Goal: Transaction & Acquisition: Download file/media

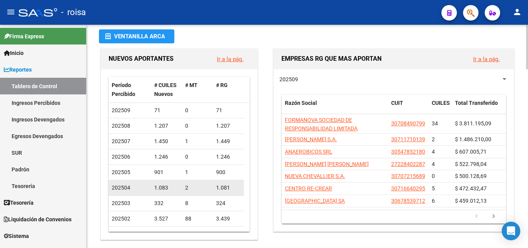
scroll to position [26, 0]
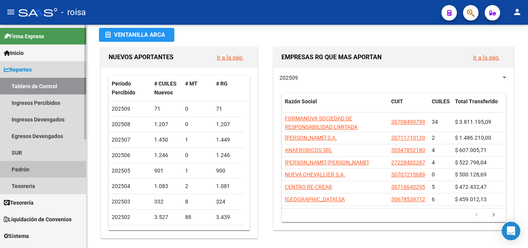
click at [61, 162] on link "Padrón" at bounding box center [43, 169] width 86 height 17
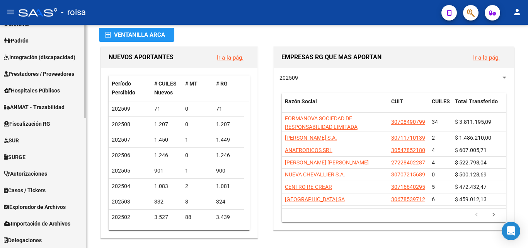
scroll to position [312, 0]
click at [42, 208] on span "Explorador de Archivos" at bounding box center [35, 206] width 62 height 9
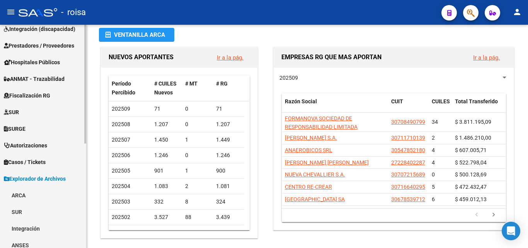
scroll to position [196, 0]
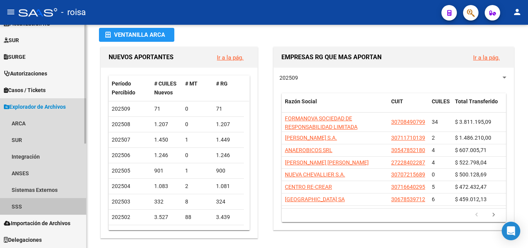
click at [42, 208] on link "SSS" at bounding box center [43, 206] width 86 height 17
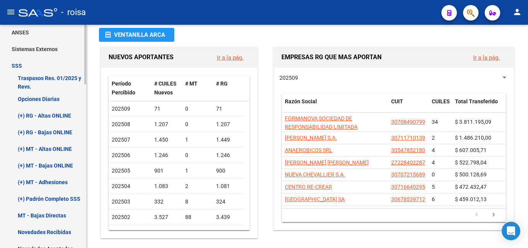
scroll to position [338, 0]
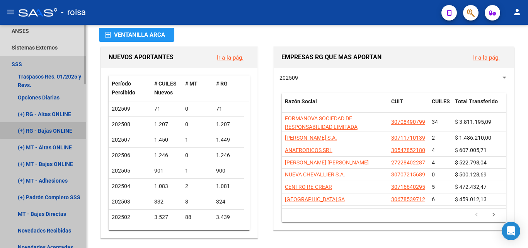
click at [53, 129] on link "(+) RG - Bajas ONLINE" at bounding box center [43, 130] width 86 height 17
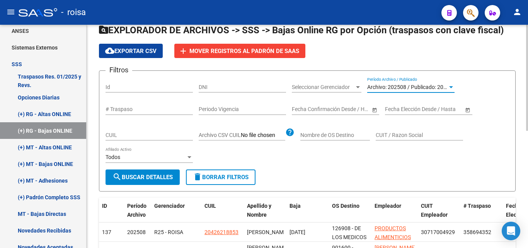
click at [430, 88] on span "Archivo: 202508 / Publicado: 202507" at bounding box center [411, 87] width 89 height 6
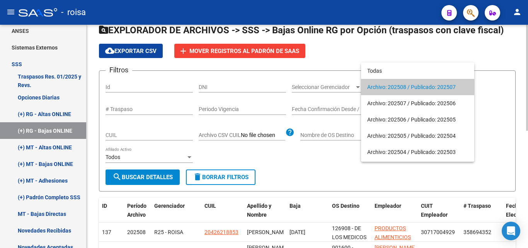
click at [430, 88] on span "Archivo: 202508 / Publicado: 202507" at bounding box center [417, 87] width 101 height 16
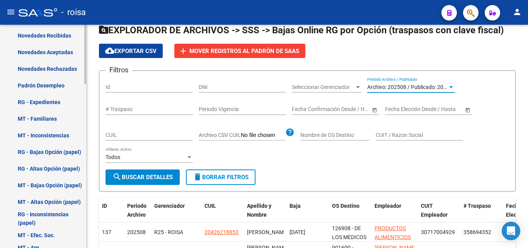
scroll to position [533, 0]
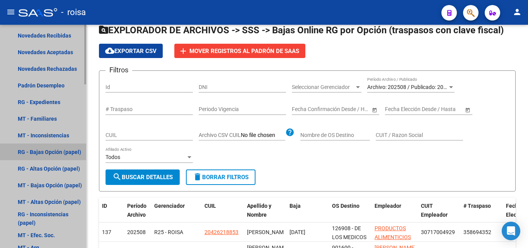
click at [53, 148] on link "RG - Bajas Opción (papel)" at bounding box center [43, 151] width 86 height 17
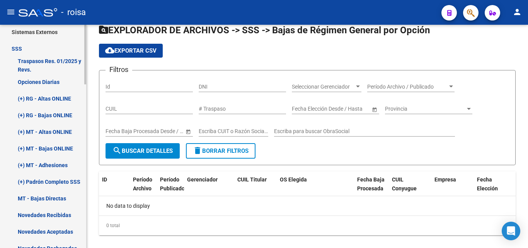
scroll to position [350, 0]
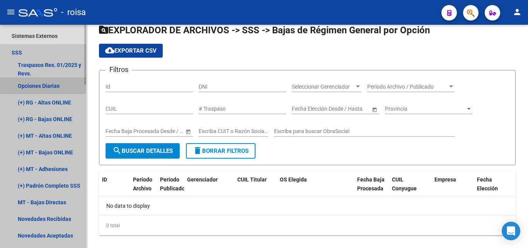
click at [46, 85] on link "Opciones Diarias" at bounding box center [43, 85] width 86 height 17
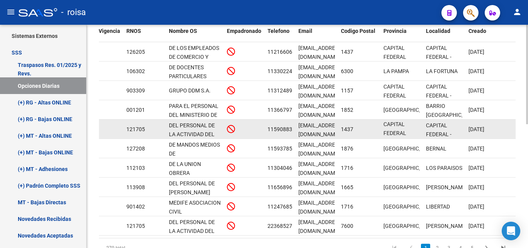
scroll to position [278, 0]
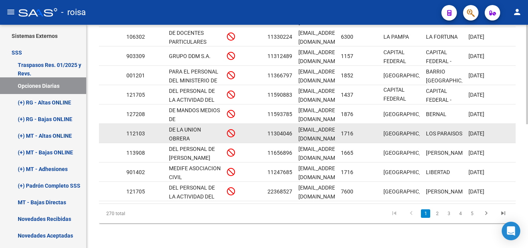
click at [208, 136] on datatable-body-cell "DE LA UNION OBRERA METALURGICA DE LA [GEOGRAPHIC_DATA]" at bounding box center [195, 133] width 58 height 19
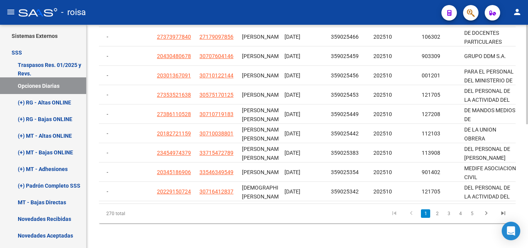
scroll to position [0, 0]
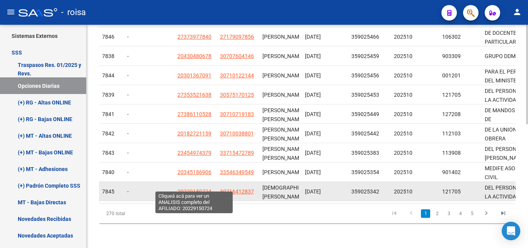
click at [203, 188] on span "20229150724" at bounding box center [194, 191] width 34 height 6
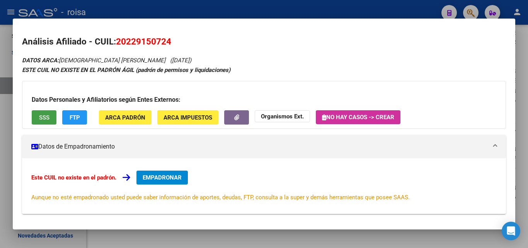
click at [44, 116] on span "SSS" at bounding box center [44, 117] width 10 height 7
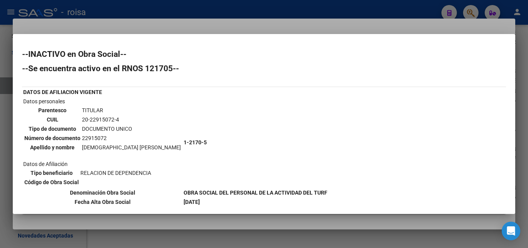
click at [48, 30] on div at bounding box center [264, 124] width 528 height 248
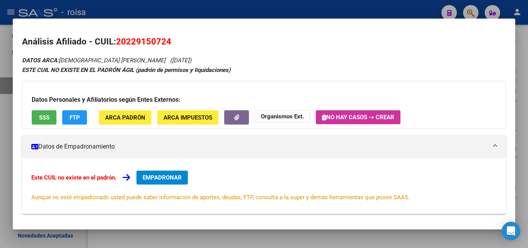
click at [384, 9] on div at bounding box center [264, 124] width 528 height 248
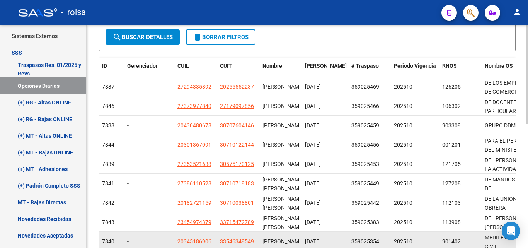
scroll to position [104, 0]
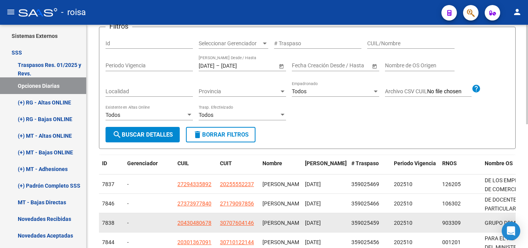
drag, startPoint x: 221, startPoint y: 198, endPoint x: 307, endPoint y: 229, distance: 90.9
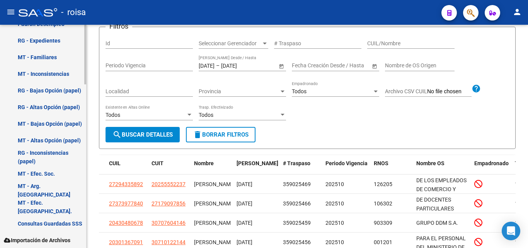
scroll to position [611, 0]
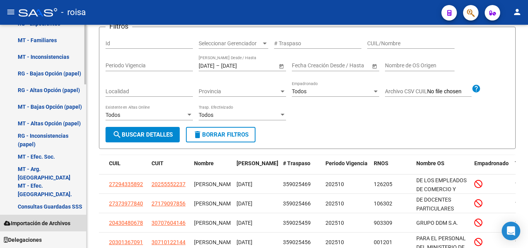
click at [53, 222] on span "Importación de Archivos" at bounding box center [37, 223] width 67 height 9
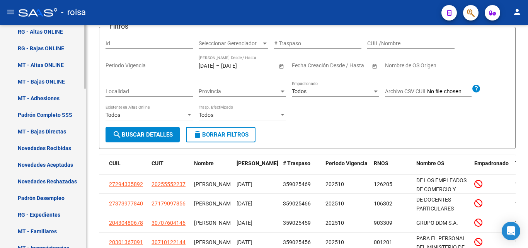
scroll to position [385, 0]
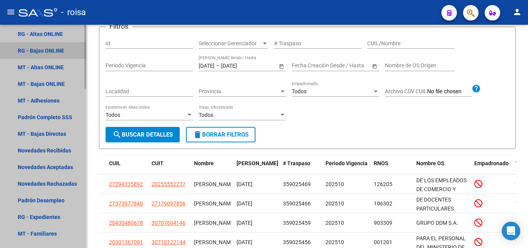
click at [48, 43] on link "RG - Bajas ONLINE" at bounding box center [43, 50] width 86 height 17
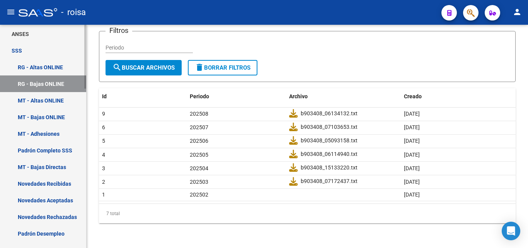
scroll to position [352, 0]
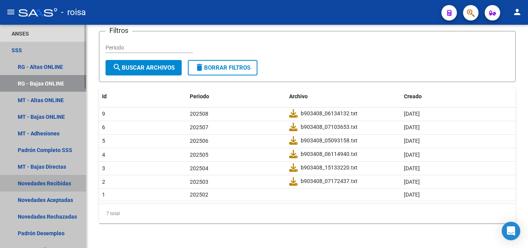
click at [56, 177] on link "Novedades Recibidas" at bounding box center [43, 183] width 86 height 17
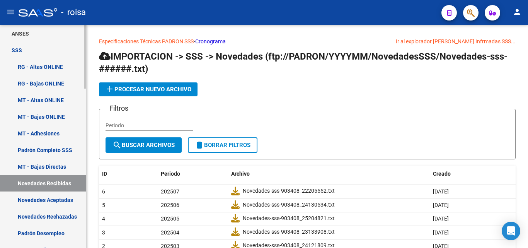
click at [49, 80] on link "RG - Bajas ONLINE" at bounding box center [43, 83] width 86 height 17
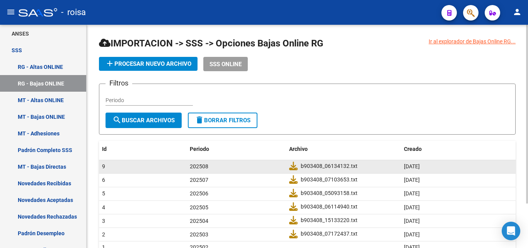
click at [295, 171] on div "b903408_06134132.txt" at bounding box center [343, 167] width 109 height 10
click at [292, 165] on icon at bounding box center [293, 166] width 9 height 9
click at [270, 4] on div "- roisa" at bounding box center [227, 12] width 417 height 17
click at [138, 123] on span "search Buscar Archivos" at bounding box center [144, 120] width 62 height 7
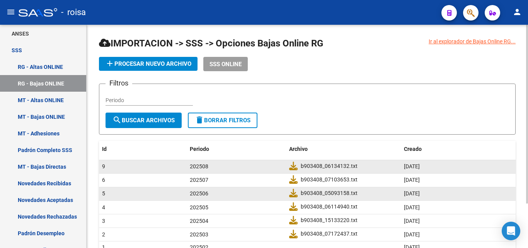
scroll to position [55, 0]
